Goal: Transaction & Acquisition: Download file/media

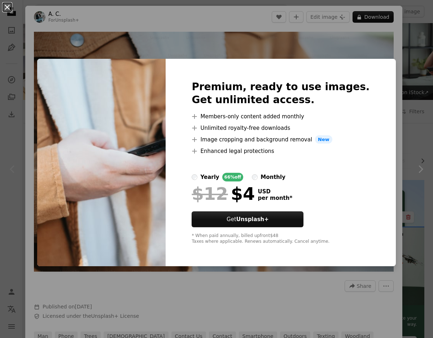
click at [7, 7] on button "An X shape" at bounding box center [7, 7] width 9 height 9
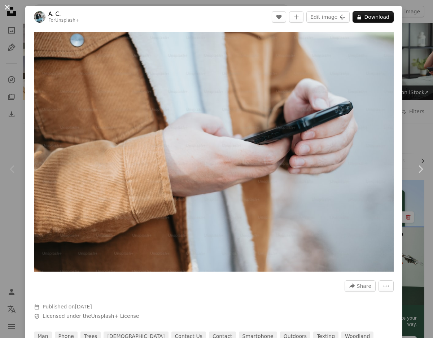
click at [9, 9] on button "An X shape" at bounding box center [7, 7] width 9 height 9
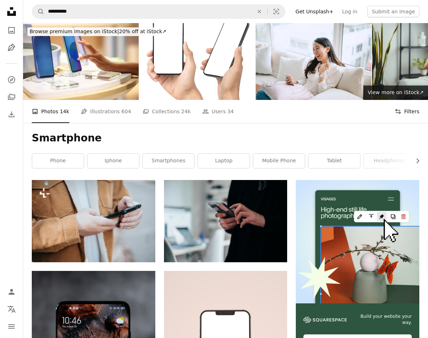
click at [418, 114] on button "Filters Filters" at bounding box center [406, 111] width 25 height 23
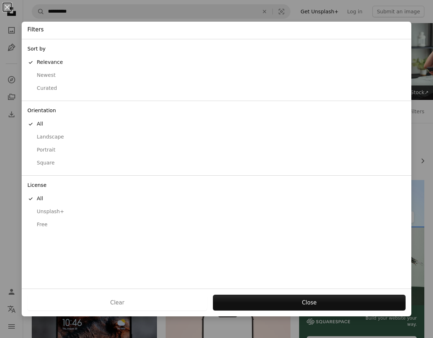
click at [41, 222] on div "Free" at bounding box center [216, 224] width 378 height 7
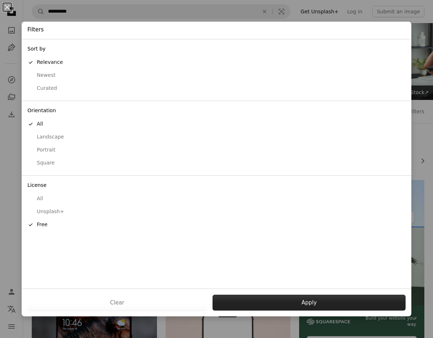
click at [315, 301] on button "Apply" at bounding box center [309, 303] width 193 height 16
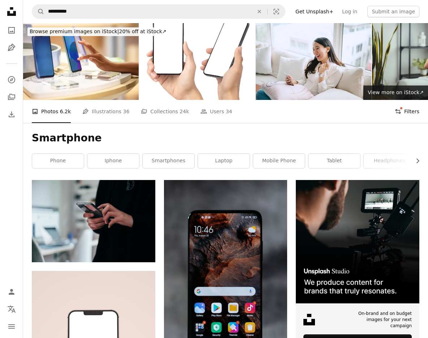
click at [407, 112] on button "Filters Filters" at bounding box center [406, 111] width 25 height 23
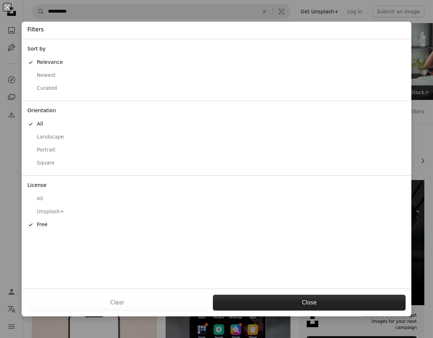
click at [305, 303] on button "Close" at bounding box center [309, 303] width 193 height 16
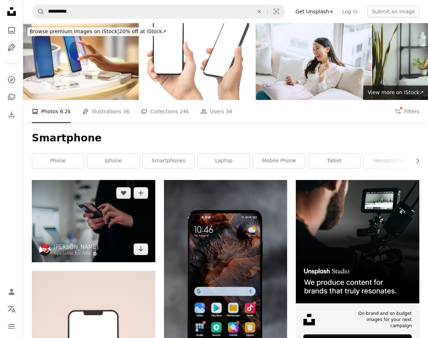
click at [93, 221] on img at bounding box center [93, 221] width 123 height 82
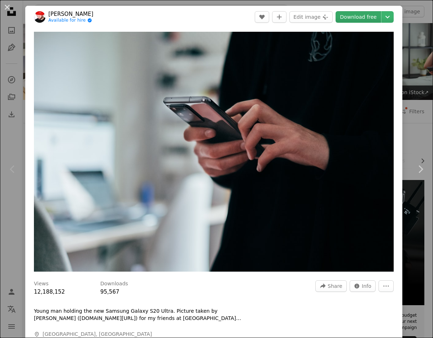
click at [354, 17] on link "Download free" at bounding box center [358, 17] width 45 height 12
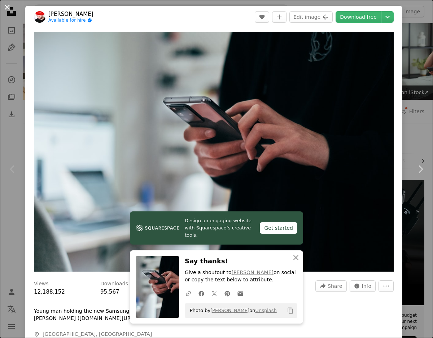
click at [7, 8] on button "An X shape" at bounding box center [7, 7] width 9 height 9
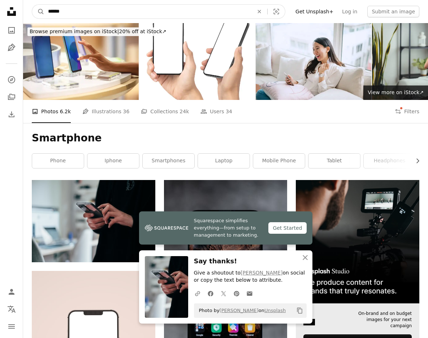
click button "A magnifying glass" at bounding box center [38, 12] width 12 height 14
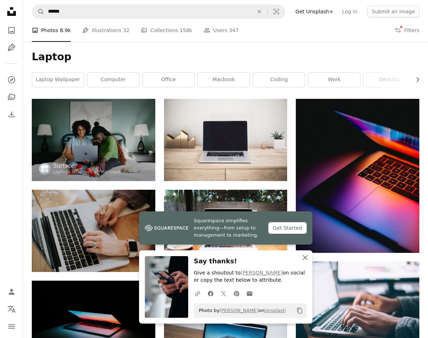
click at [305, 257] on icon "button" at bounding box center [304, 257] width 5 height 5
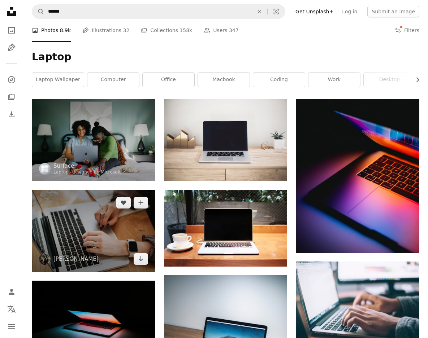
click at [93, 231] on img at bounding box center [93, 231] width 123 height 82
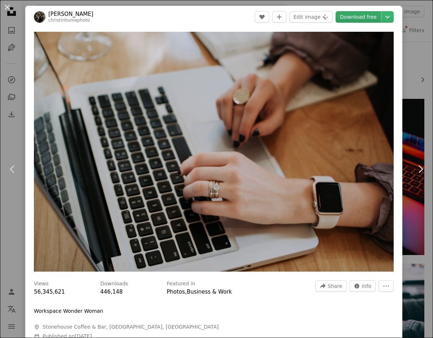
click at [354, 17] on link "Download free" at bounding box center [358, 17] width 45 height 12
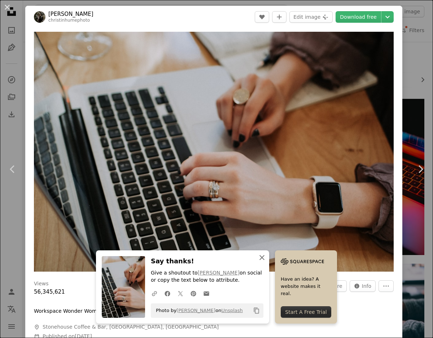
click at [259, 257] on icon "button" at bounding box center [261, 257] width 5 height 5
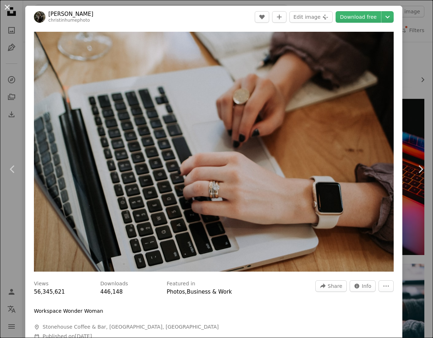
click at [6, 4] on button "An X shape" at bounding box center [7, 7] width 9 height 9
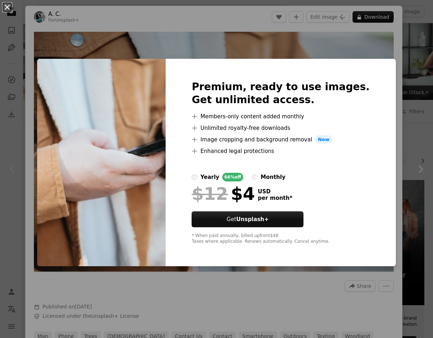
click at [7, 7] on button "An X shape" at bounding box center [7, 7] width 9 height 9
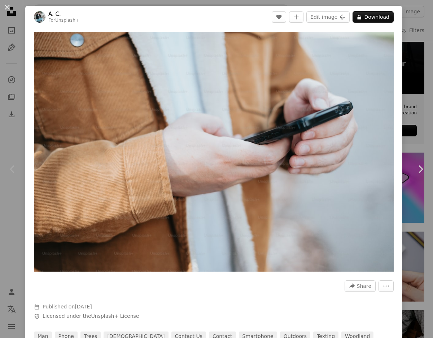
scroll to position [271, 0]
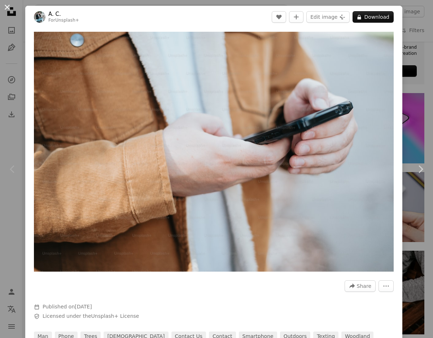
click at [7, 7] on button "An X shape" at bounding box center [7, 7] width 9 height 9
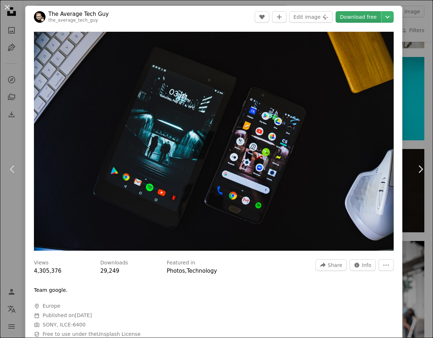
click at [354, 17] on link "Download free" at bounding box center [358, 17] width 45 height 12
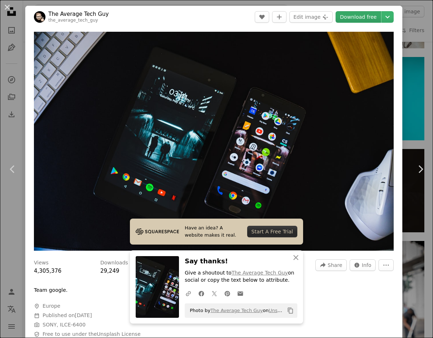
click at [336, 11] on link "Download free" at bounding box center [358, 17] width 45 height 12
click at [8, 9] on button "An X shape" at bounding box center [7, 7] width 9 height 9
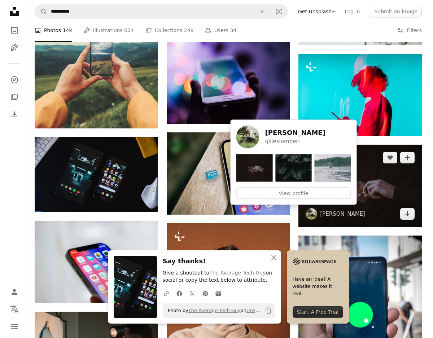
scroll to position [658, 0]
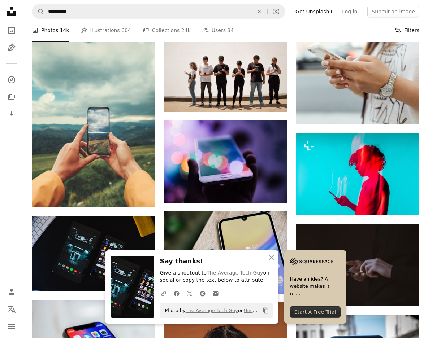
click at [407, 32] on button "Filters Filters" at bounding box center [406, 30] width 25 height 23
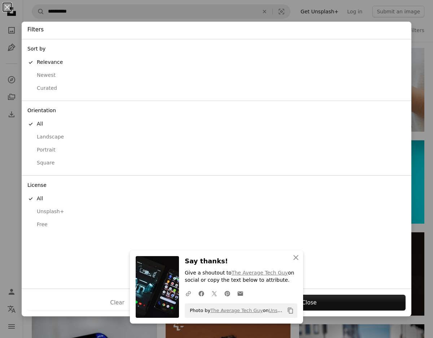
click at [37, 224] on div "Free" at bounding box center [216, 224] width 378 height 7
click at [295, 257] on icon "An X shape" at bounding box center [296, 257] width 9 height 9
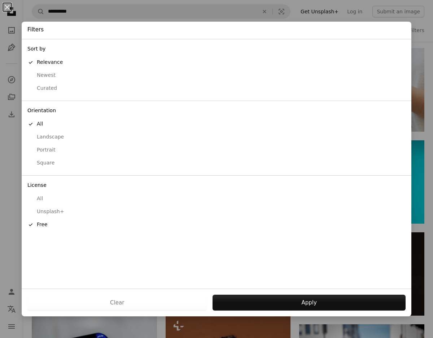
click at [325, 315] on div "Clear Apply" at bounding box center [217, 303] width 390 height 28
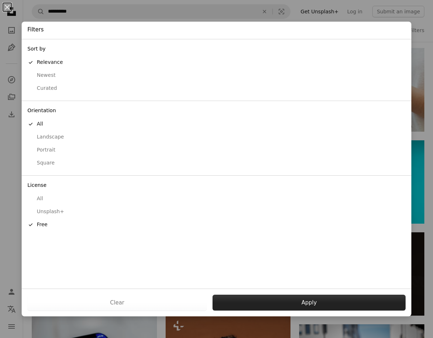
click at [327, 304] on button "Apply" at bounding box center [309, 303] width 193 height 16
